Goal: Book appointment/travel/reservation

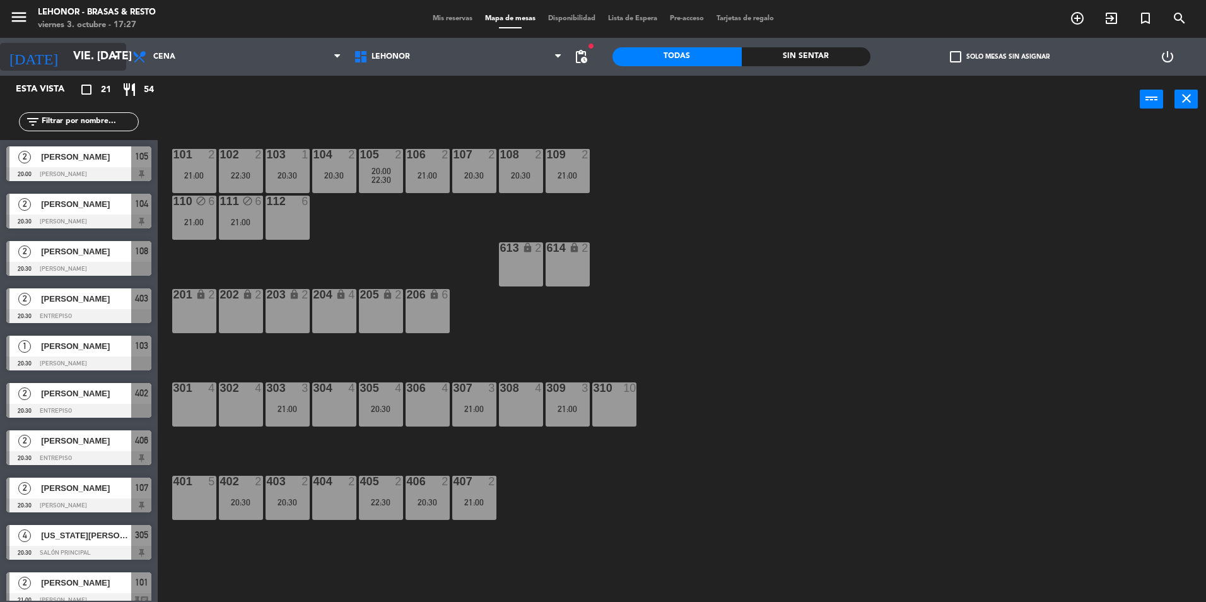
click at [122, 62] on icon "arrow_drop_down" at bounding box center [115, 56] width 15 height 15
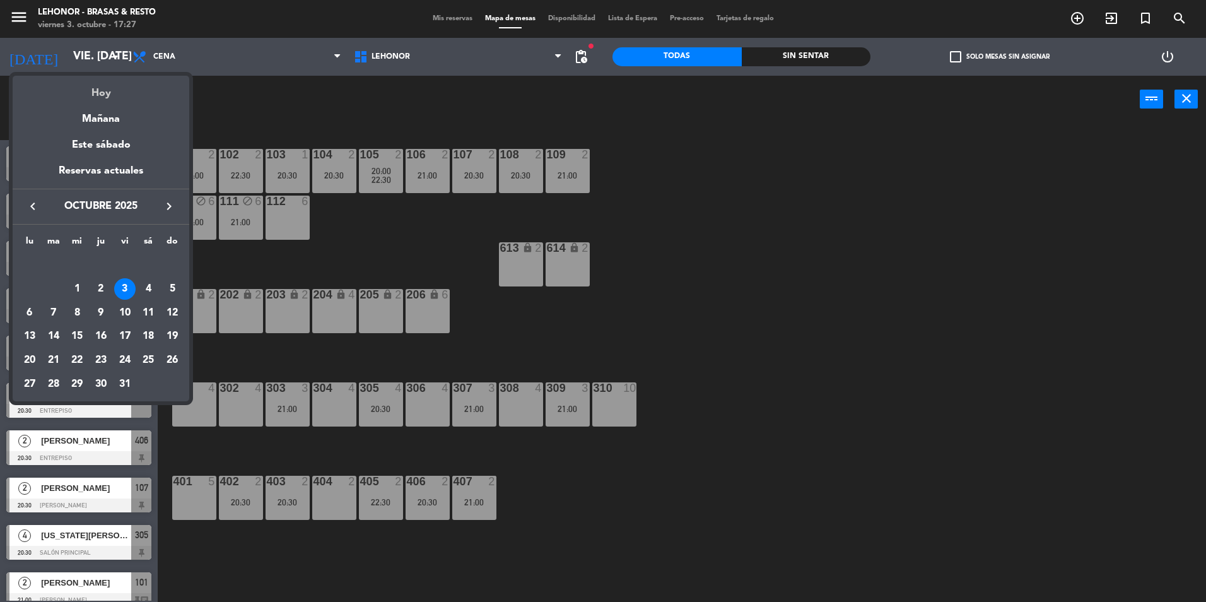
click at [108, 89] on div "Hoy" at bounding box center [101, 89] width 177 height 26
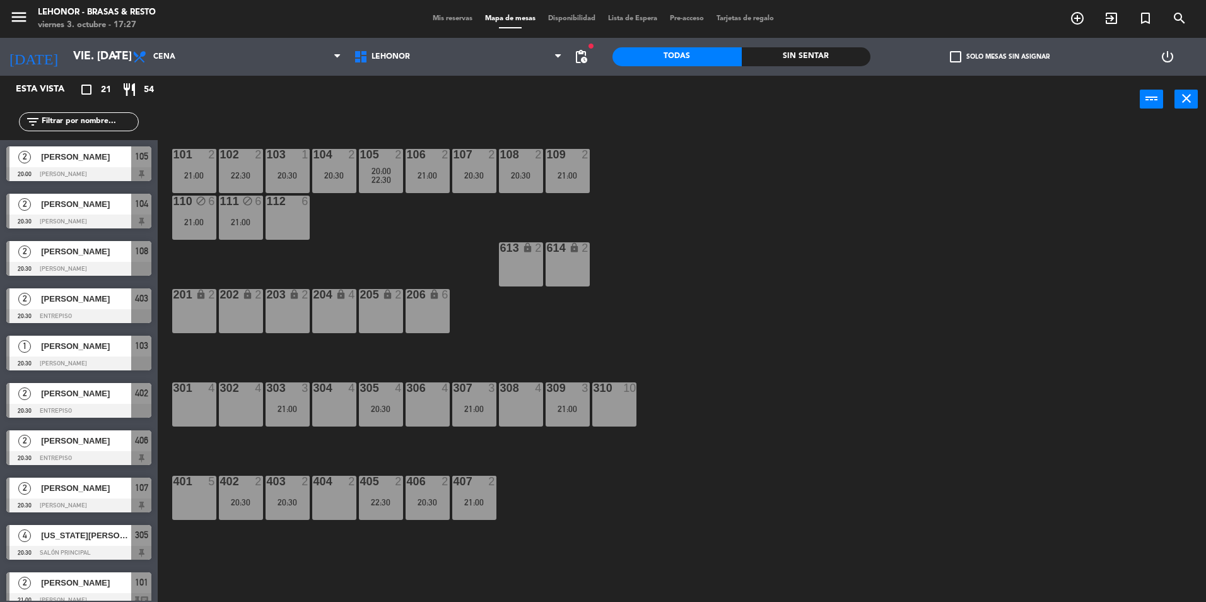
click at [529, 401] on div "308 4" at bounding box center [521, 404] width 44 height 44
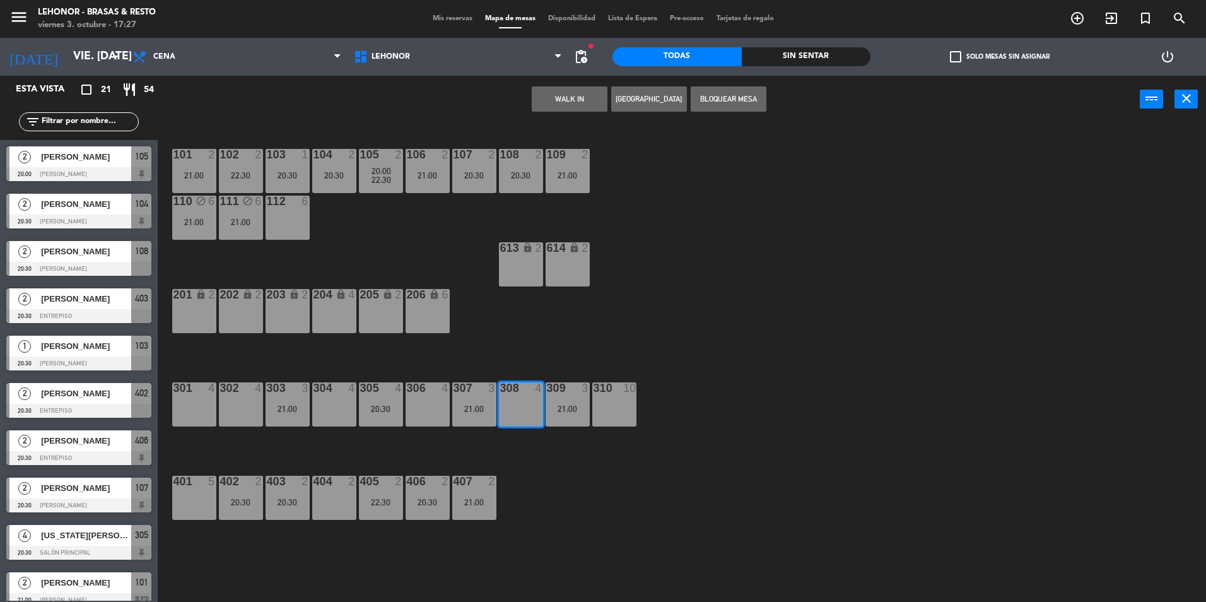
click at [647, 96] on button "[GEOGRAPHIC_DATA]" at bounding box center [649, 98] width 76 height 25
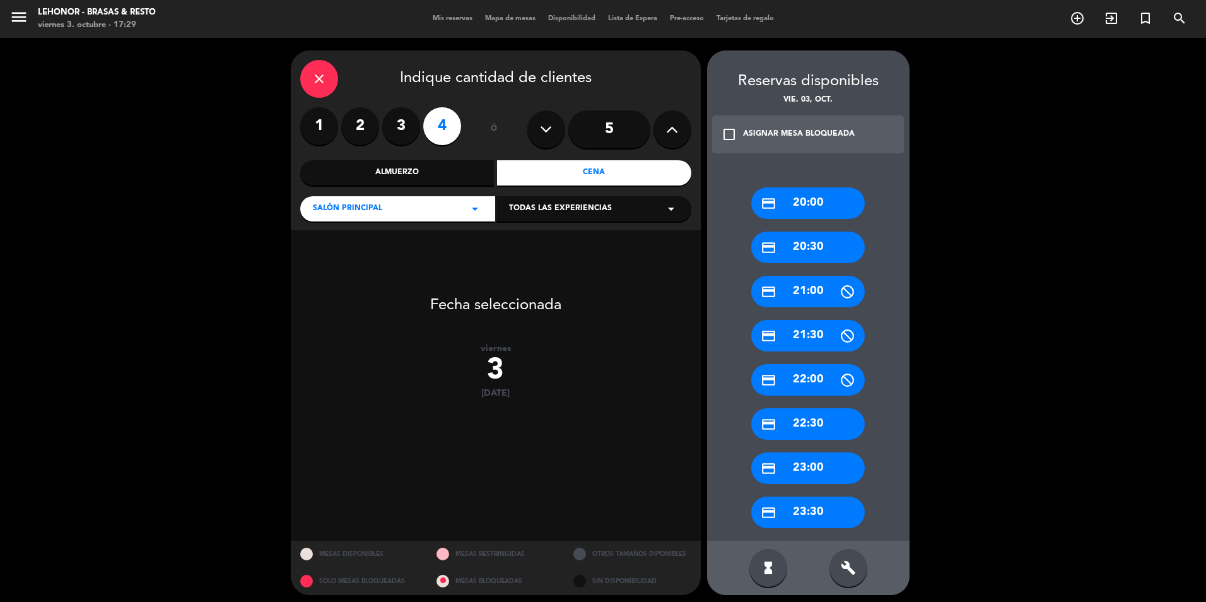
click at [310, 81] on div "close" at bounding box center [319, 79] width 38 height 38
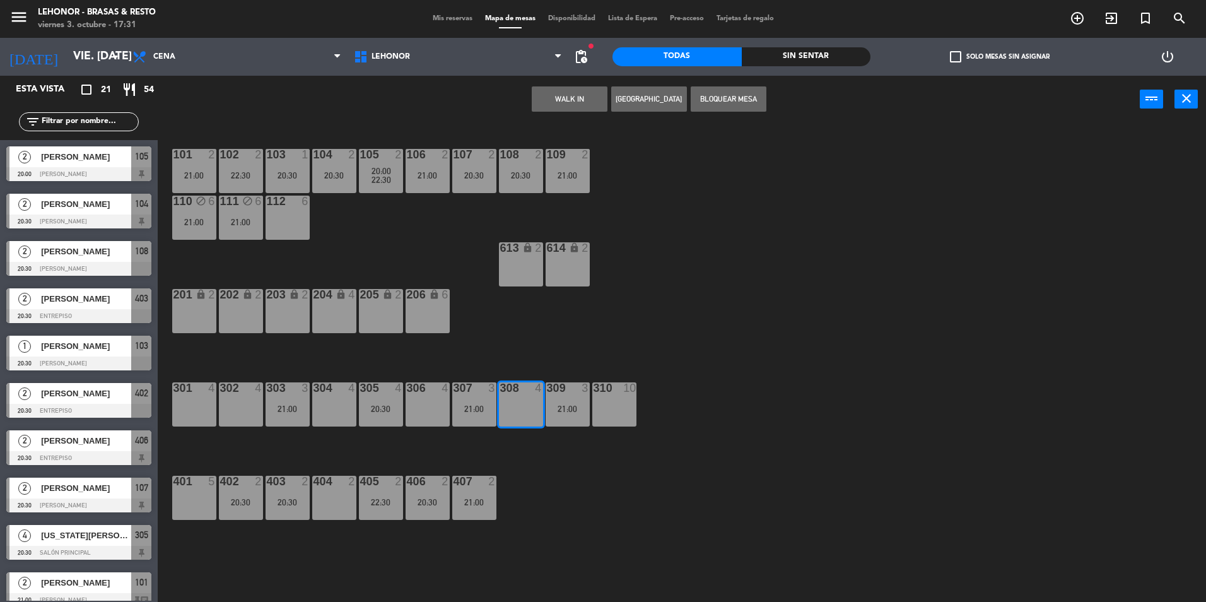
scroll to position [63, 0]
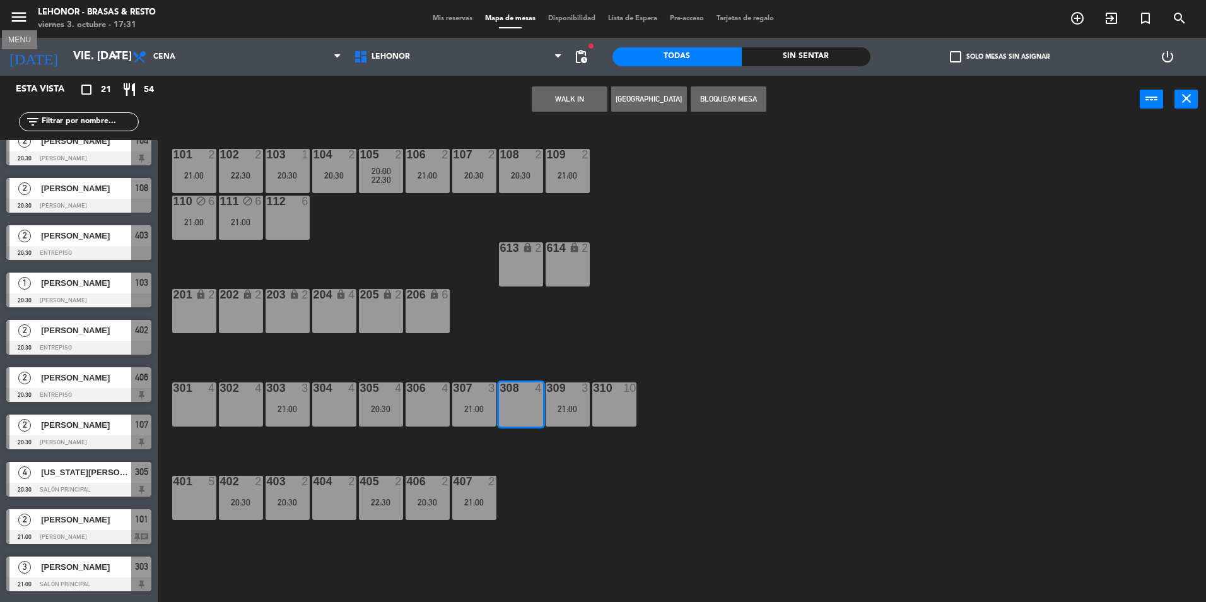
click at [21, 15] on icon "menu" at bounding box center [18, 17] width 19 height 19
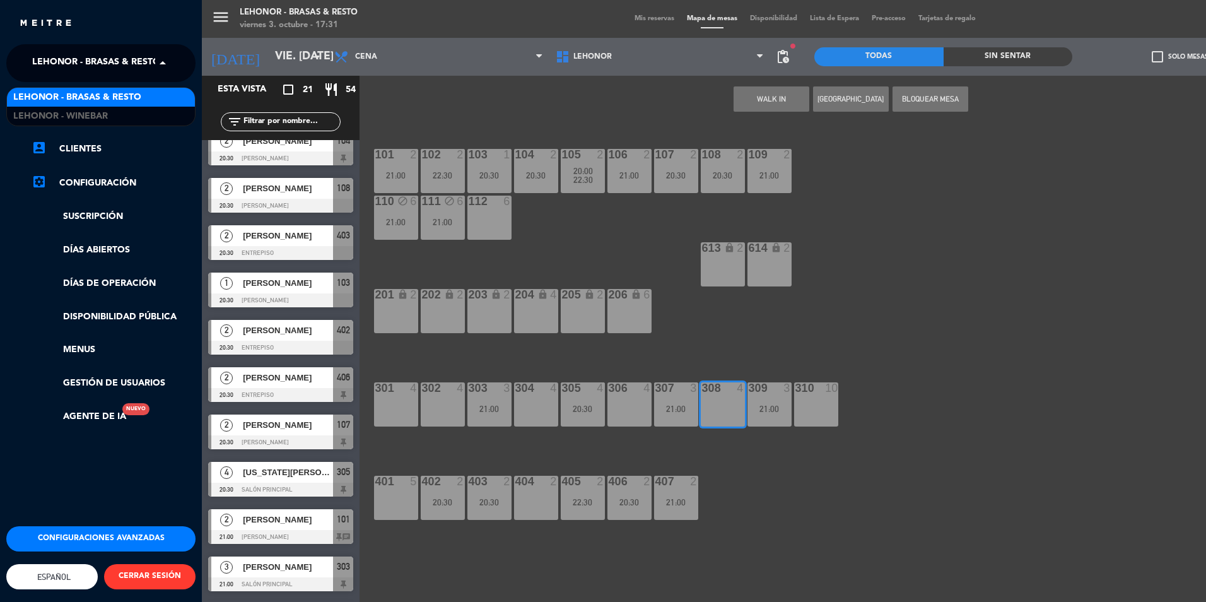
click at [148, 66] on span "Lehonor - Brasas & Resto" at bounding box center [96, 63] width 128 height 27
click at [137, 114] on div "Lehonor - Winebar" at bounding box center [101, 116] width 188 height 19
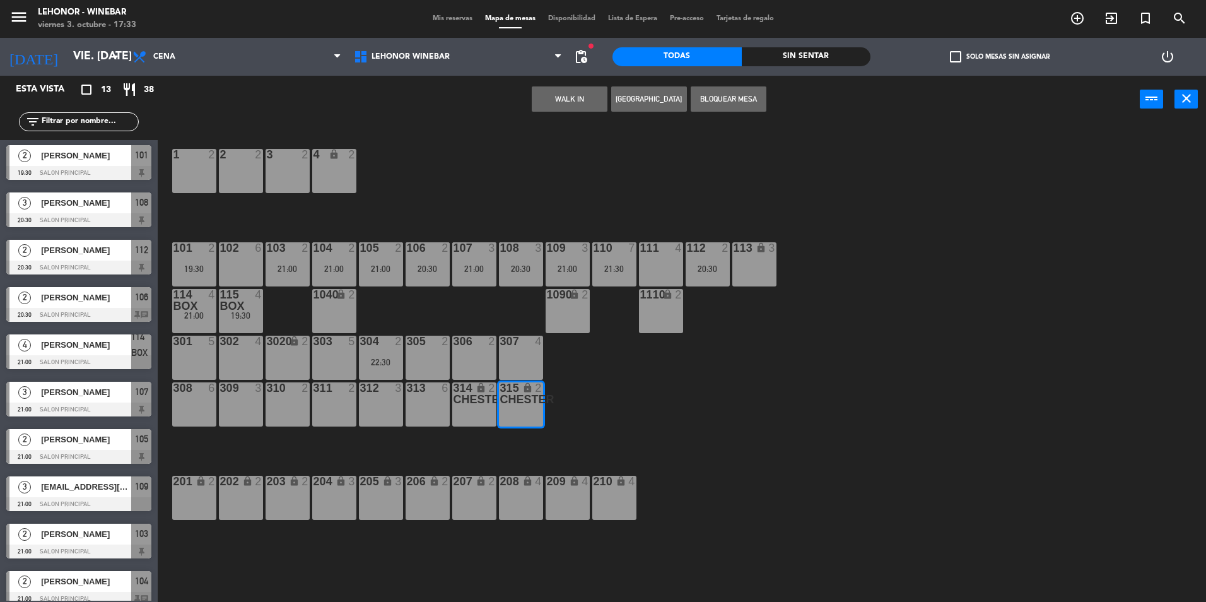
scroll to position [0, 0]
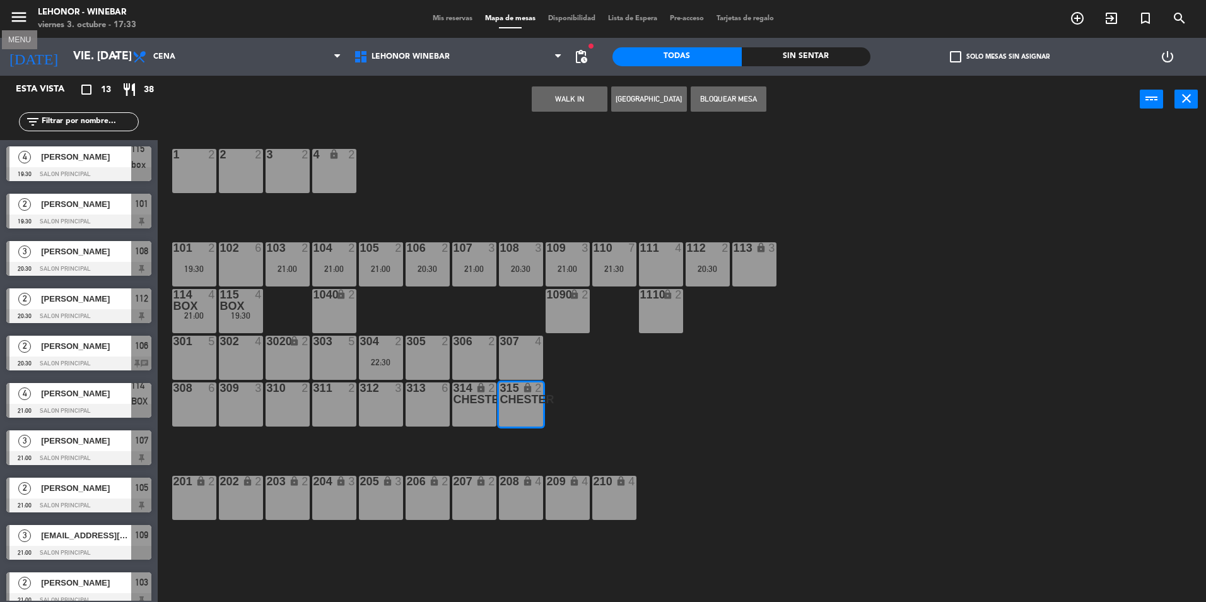
click at [24, 16] on icon "menu" at bounding box center [18, 17] width 19 height 19
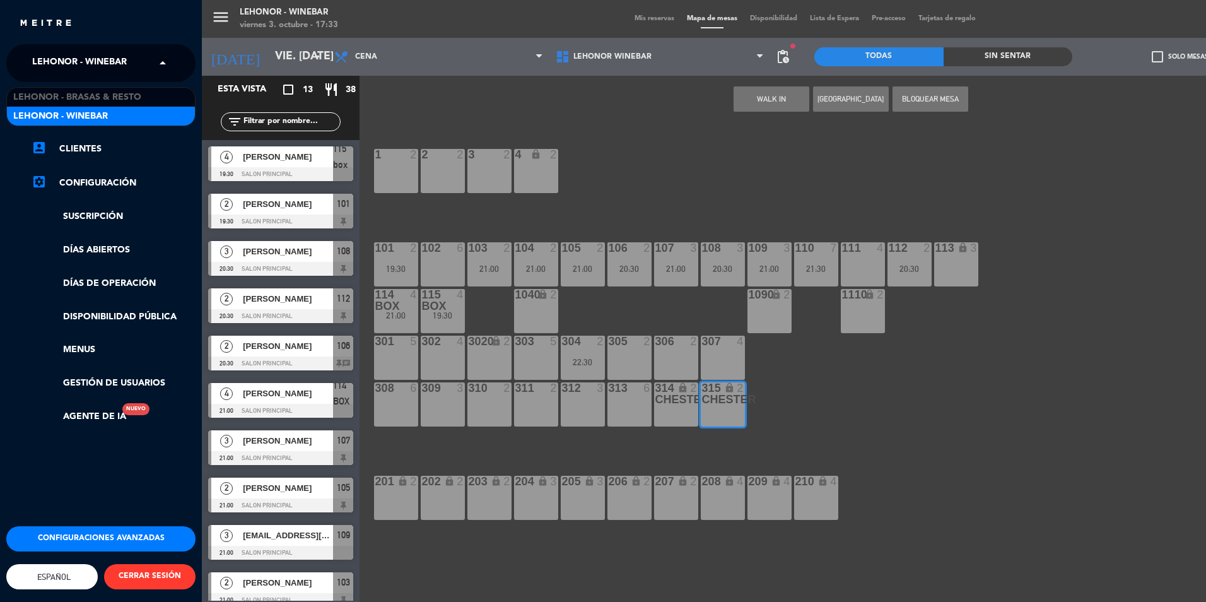
click at [95, 62] on span "Lehonor - Winebar" at bounding box center [79, 63] width 95 height 27
click at [107, 97] on span "Lehonor - Brasas & Resto" at bounding box center [77, 97] width 128 height 15
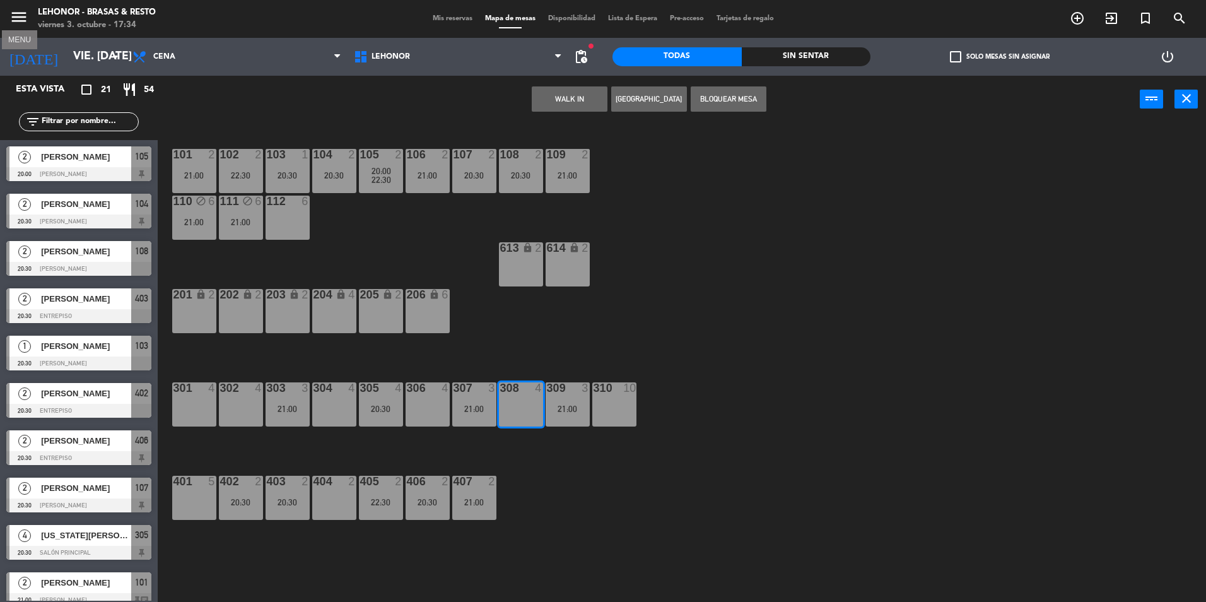
click at [27, 17] on icon "menu" at bounding box center [18, 17] width 19 height 19
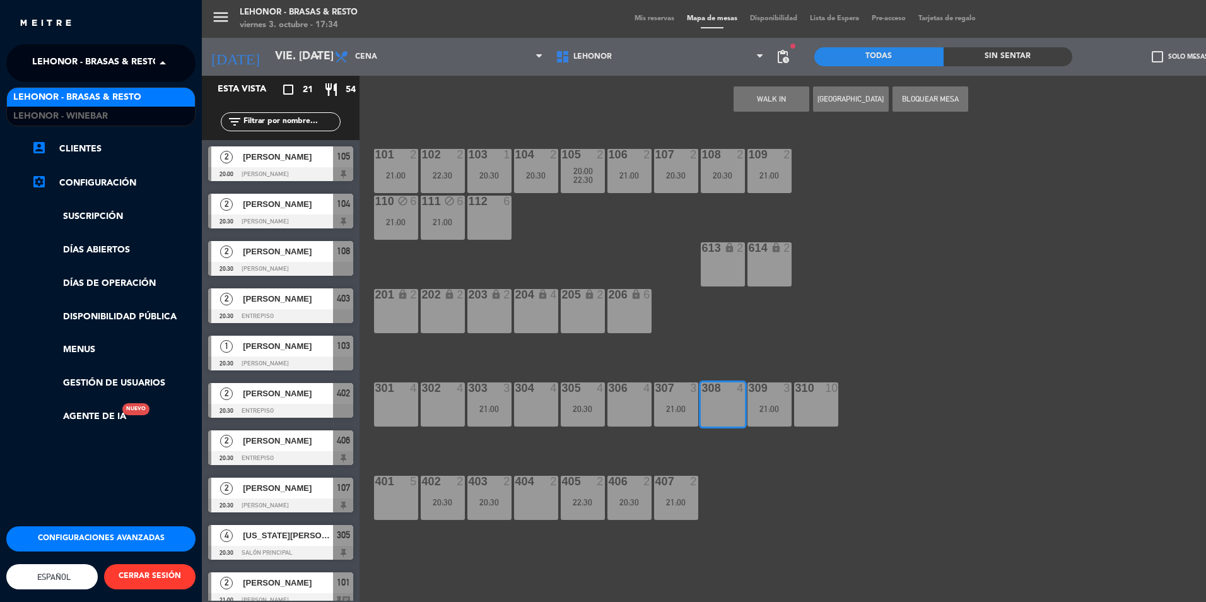
click at [145, 56] on span "Lehonor - Brasas & Resto" at bounding box center [96, 63] width 128 height 27
click at [129, 110] on div "Lehonor - Winebar" at bounding box center [101, 116] width 188 height 19
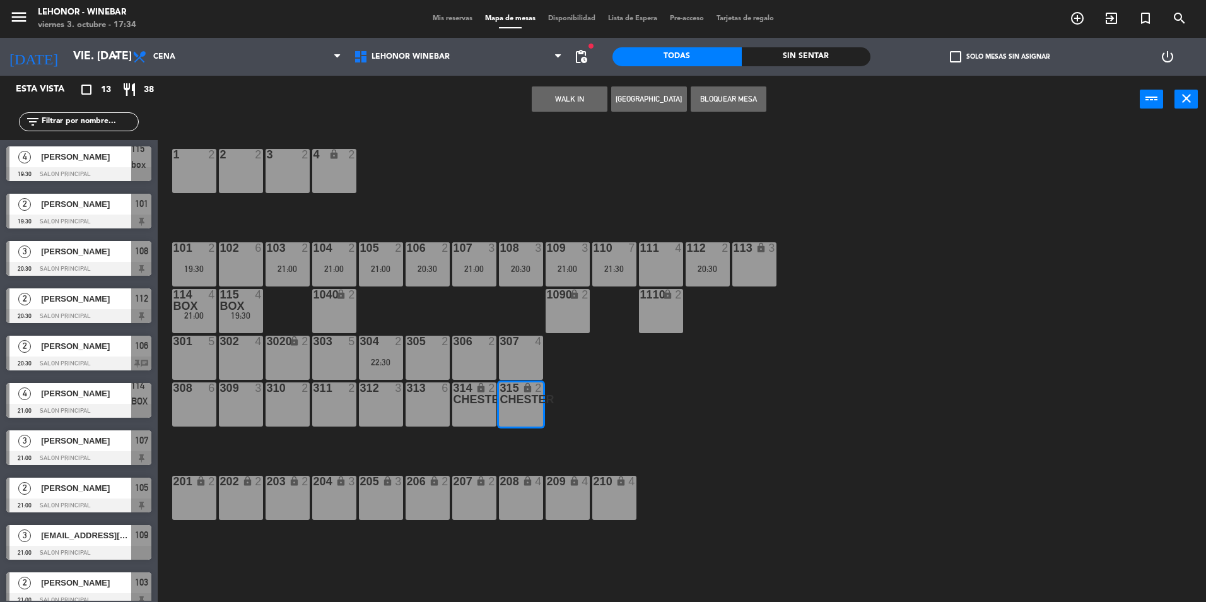
click at [527, 403] on div "lock" at bounding box center [520, 393] width 21 height 23
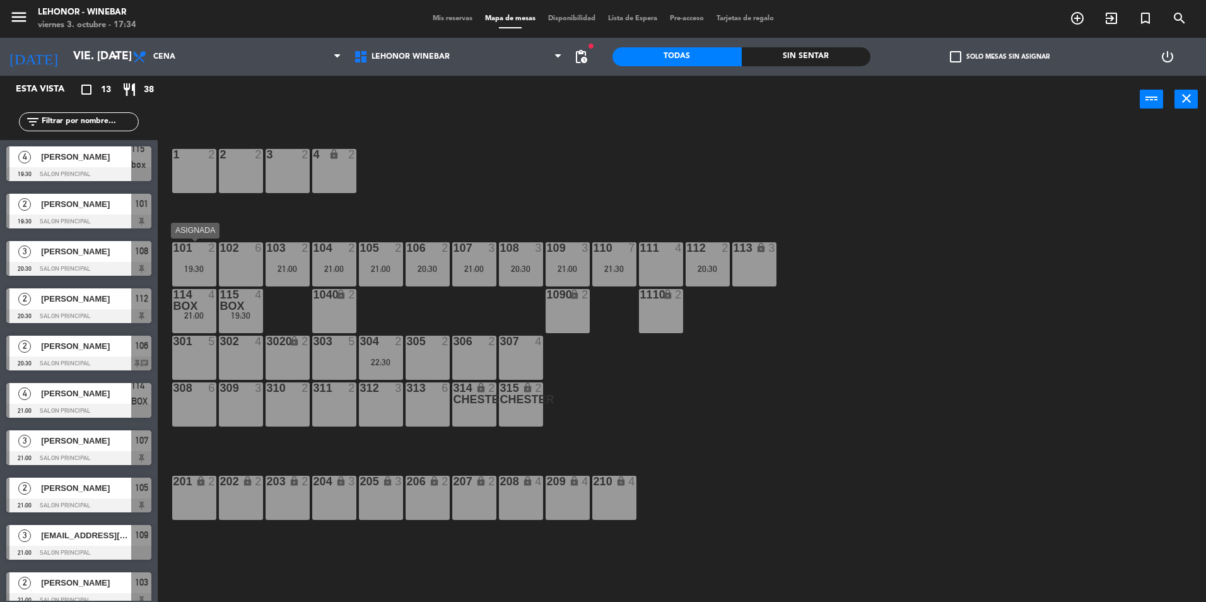
click at [208, 249] on div "2" at bounding box center [212, 247] width 8 height 11
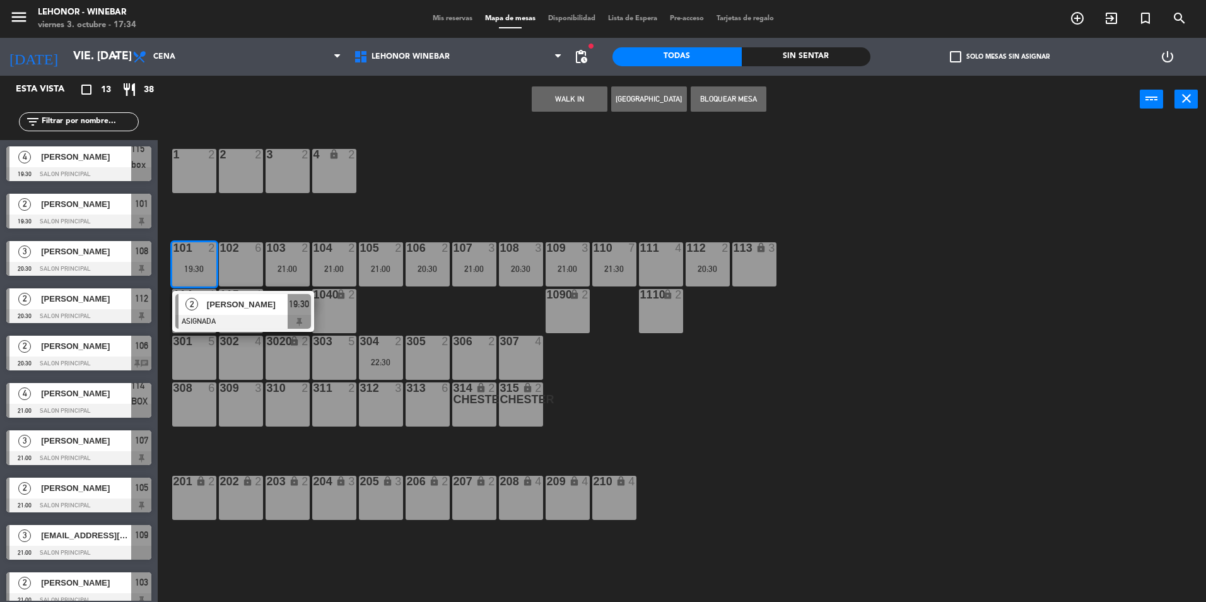
click at [436, 295] on div "1 2 2 2 3 2 4 lock 2 102 6 104 2 21:00 106 2 20:30 107 3 21:00 109 3 21:00 111 …" at bounding box center [688, 365] width 1037 height 479
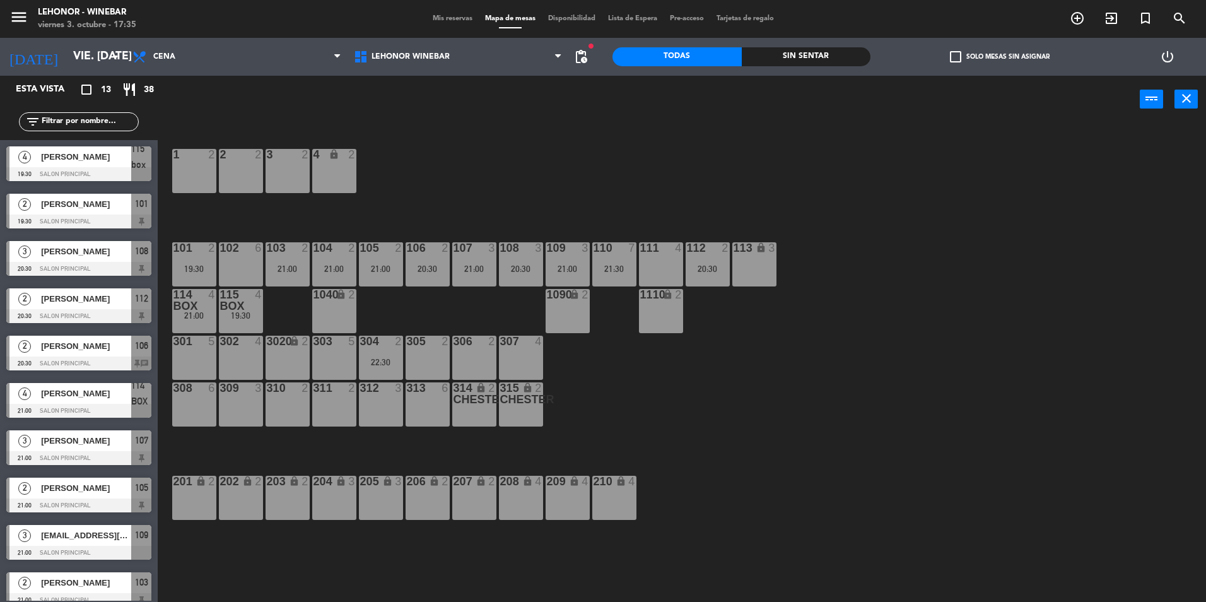
click at [198, 256] on div "101 2 19:30" at bounding box center [194, 264] width 44 height 44
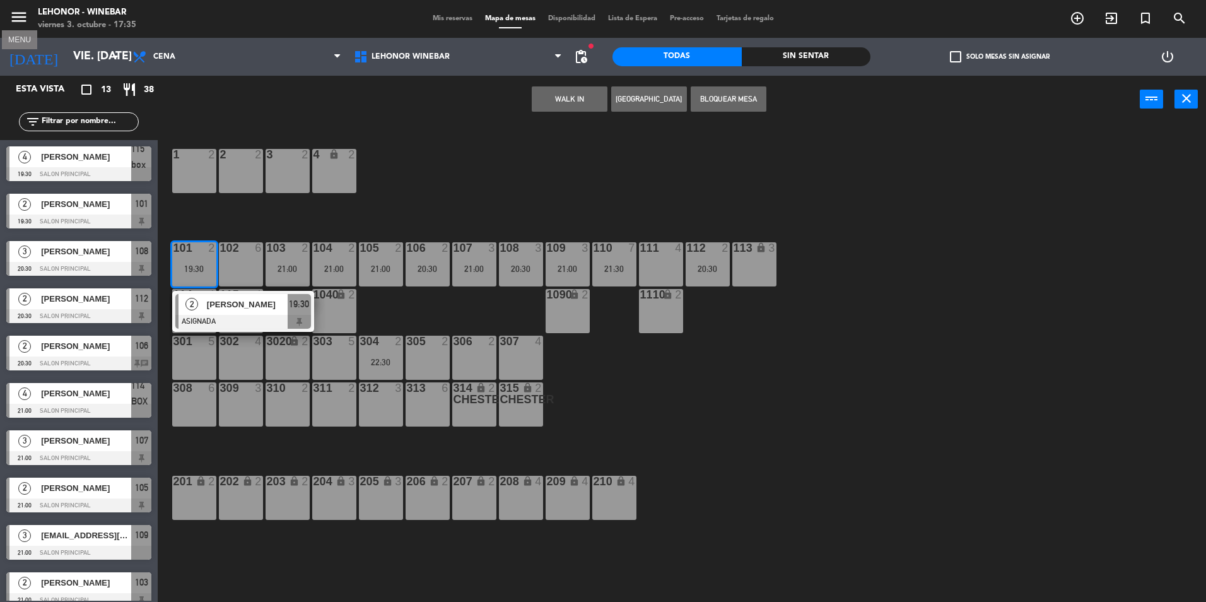
click at [19, 11] on icon "menu" at bounding box center [18, 17] width 19 height 19
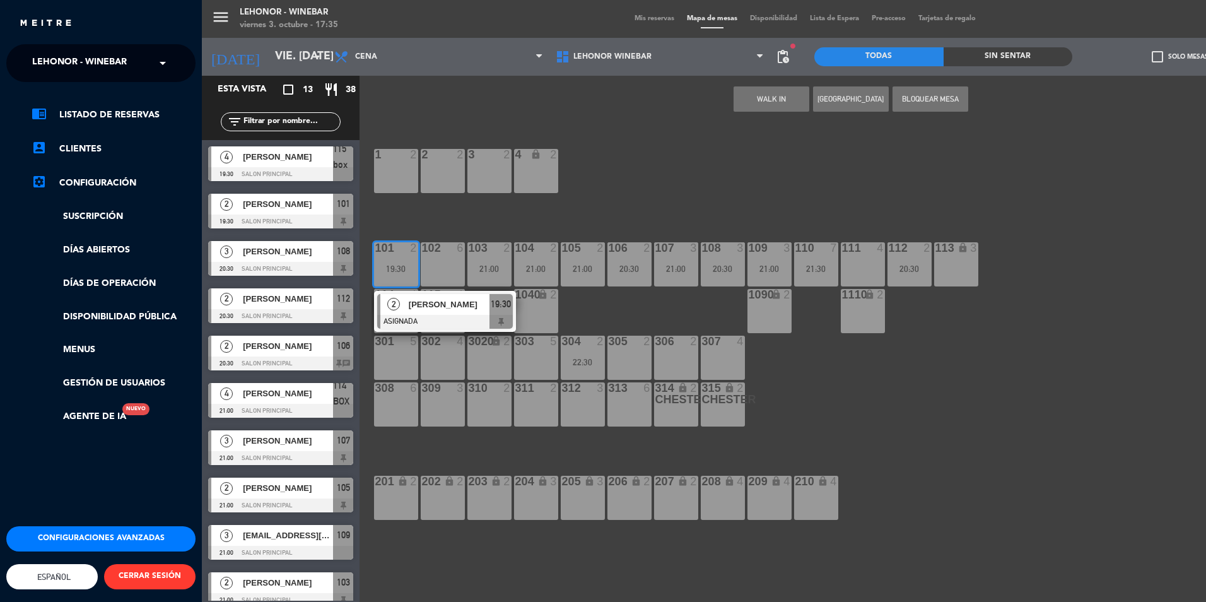
click at [127, 67] on div "× Lehonor - Winebar" at bounding box center [86, 63] width 119 height 27
click at [113, 96] on span "Lehonor - Brasas & Resto" at bounding box center [77, 97] width 128 height 15
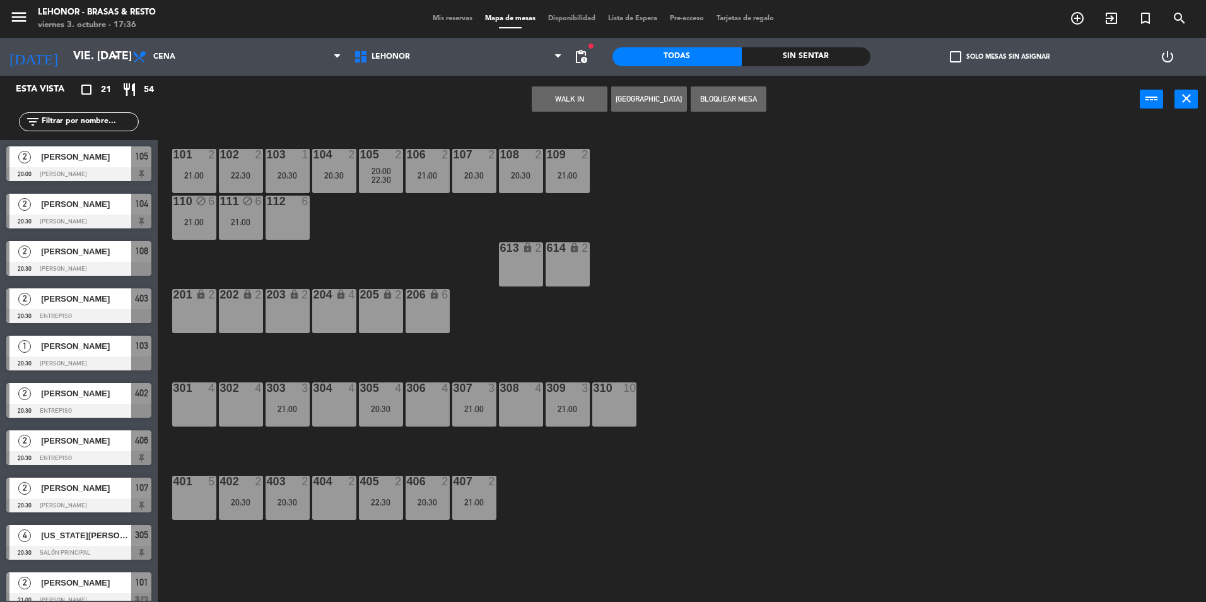
click at [343, 495] on div "404 2" at bounding box center [334, 498] width 44 height 44
click at [333, 493] on div "404 2" at bounding box center [334, 498] width 44 height 44
click at [331, 500] on div "404 2" at bounding box center [334, 498] width 44 height 44
click at [387, 431] on div "101 2 21:00 102 2 22:30 103 1 20:30 104 2 20:30 105 2 20:00 22:30 106 2 21:00 1…" at bounding box center [688, 365] width 1037 height 479
